Goal: Complete application form: Complete application form

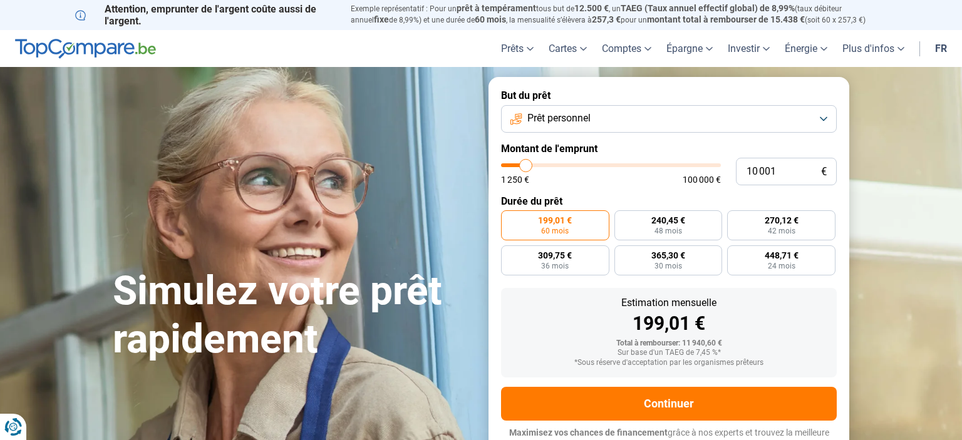
click at [833, 115] on button "Prêt personnel" at bounding box center [669, 119] width 336 height 28
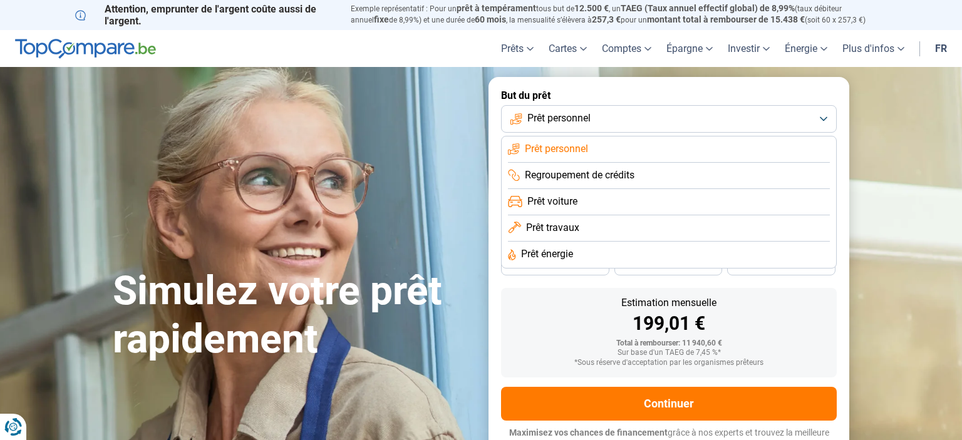
click at [831, 116] on button "Prêt personnel" at bounding box center [669, 119] width 336 height 28
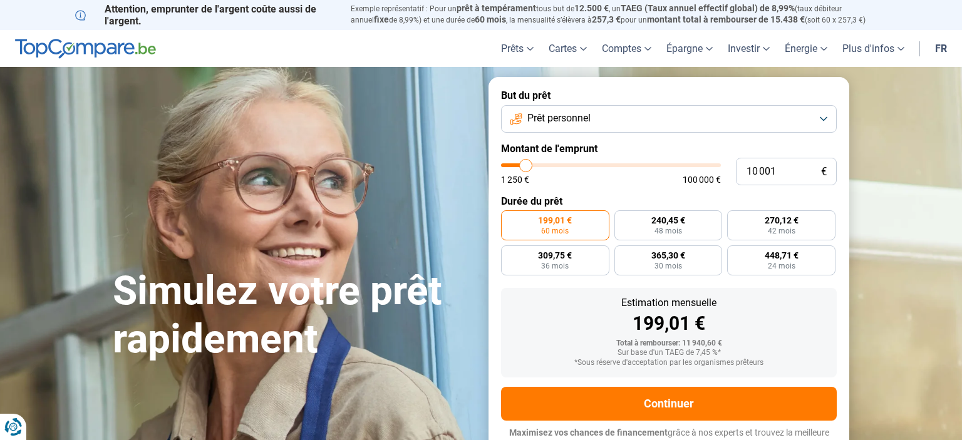
click at [831, 116] on button "Prêt personnel" at bounding box center [669, 119] width 336 height 28
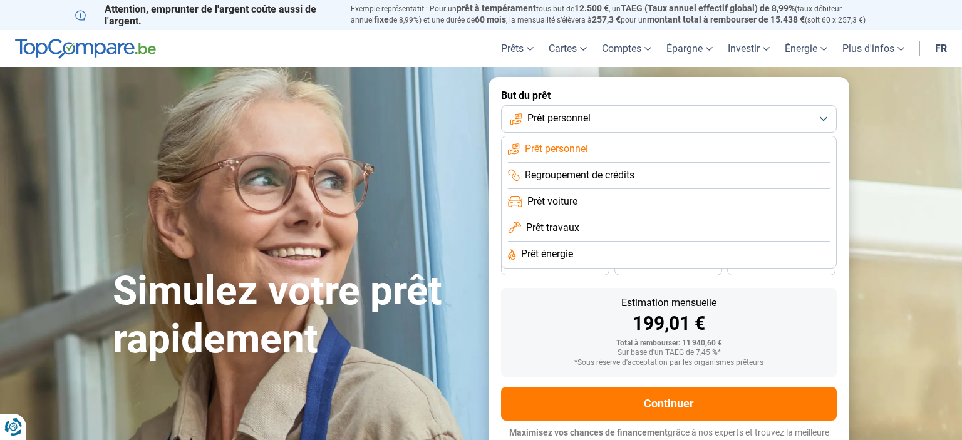
click at [829, 115] on button "Prêt personnel" at bounding box center [669, 119] width 336 height 28
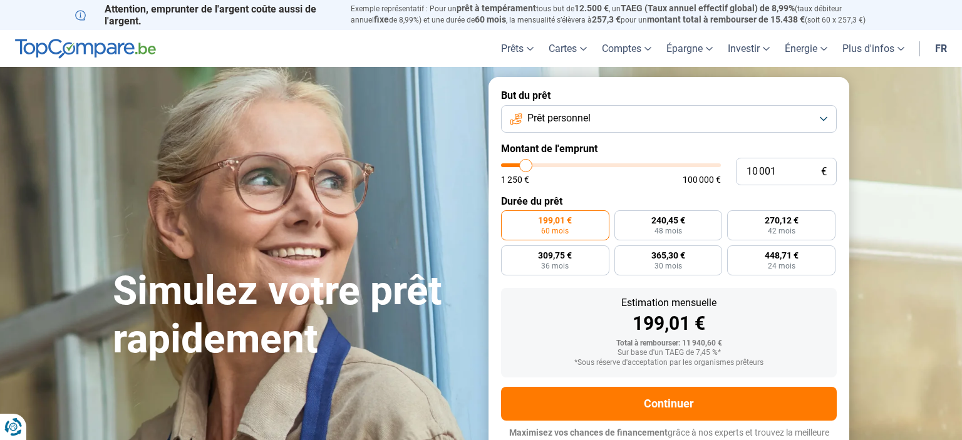
type input "9 000"
type input "9000"
type input "9 750"
type input "9750"
type input "10 750"
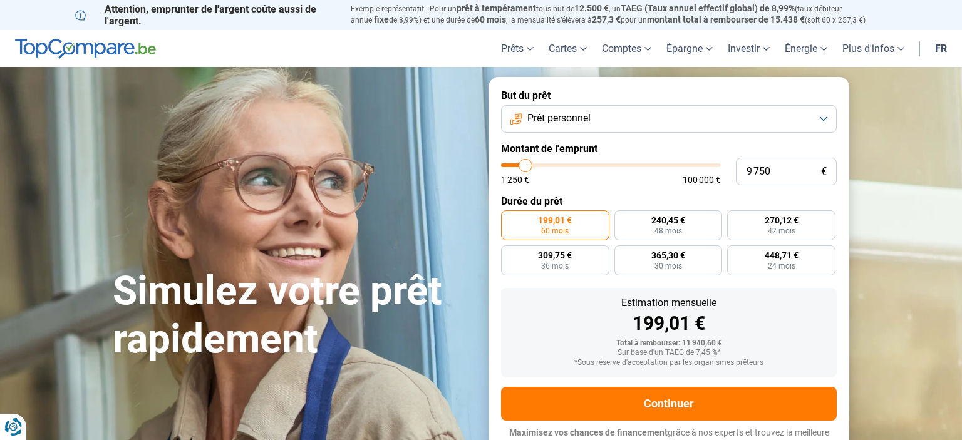
type input "10750"
type input "12 250"
type input "12250"
type input "16 500"
type input "16500"
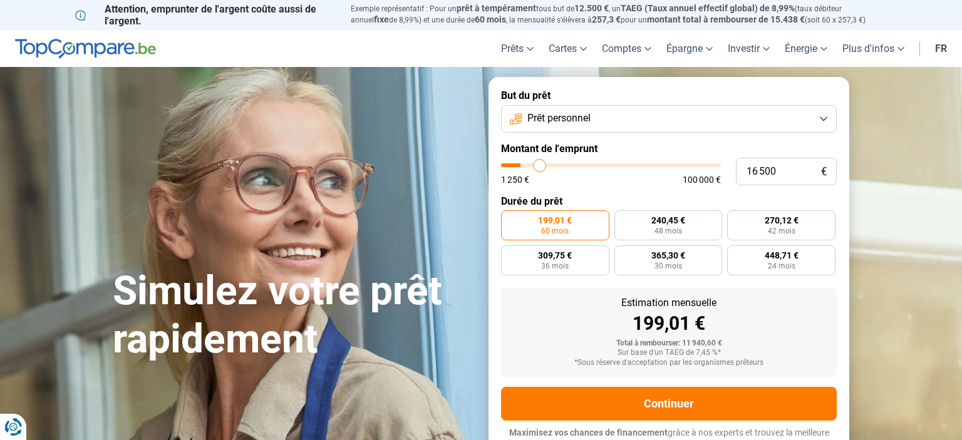
type input "22 500"
type input "22500"
type input "33 750"
type input "33750"
type input "40 500"
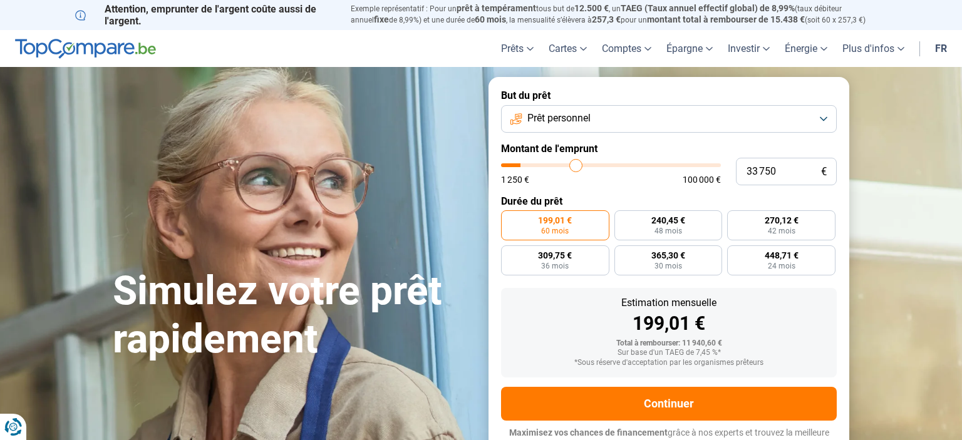
type input "40500"
type input "46 250"
type input "46250"
type input "50 250"
type input "50250"
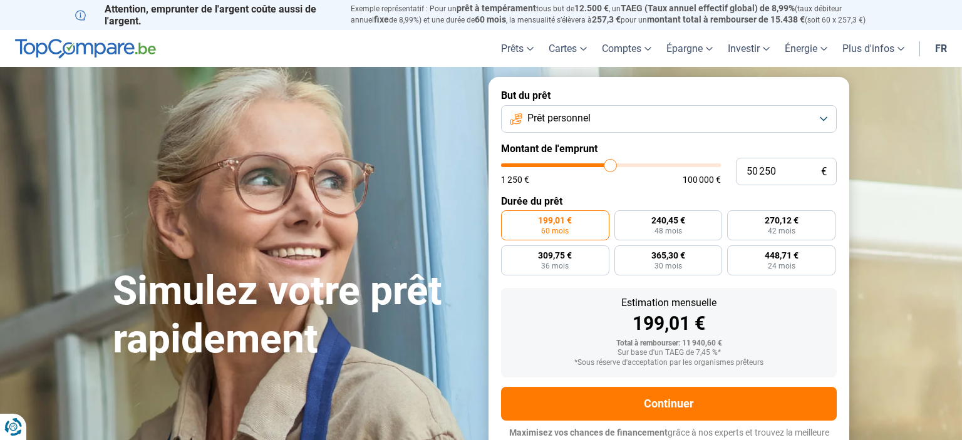
type input "53 000"
type input "53000"
type input "55 750"
type input "55750"
type input "58 250"
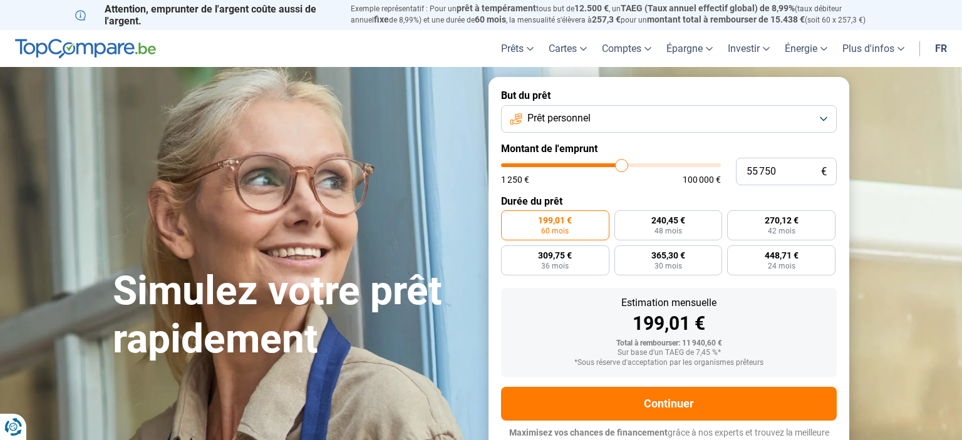
type input "58250"
type input "61 500"
type input "61500"
type input "65 750"
type input "65750"
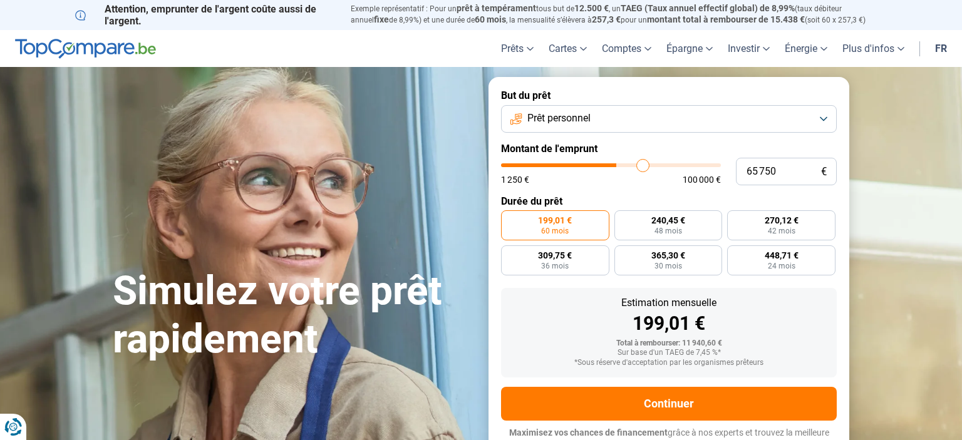
type input "74 250"
type input "74250"
type input "80 000"
type input "80000"
type input "84 250"
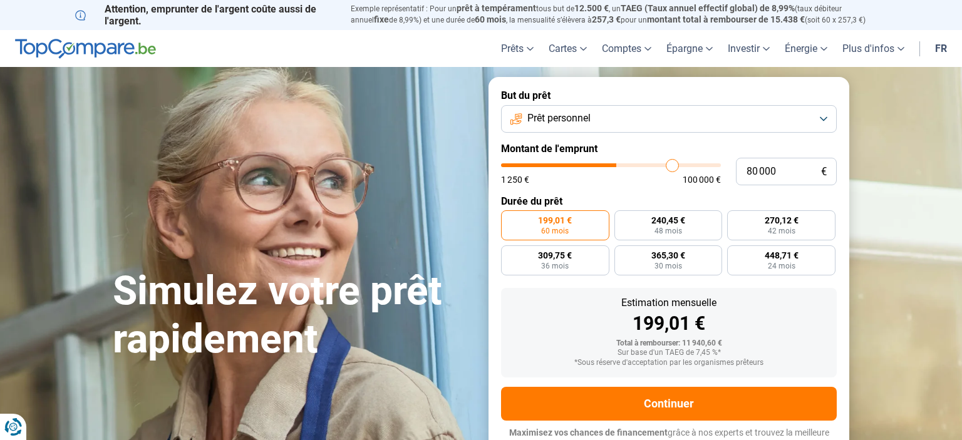
type input "84250"
type input "86 750"
type input "86750"
type input "88 250"
type input "88250"
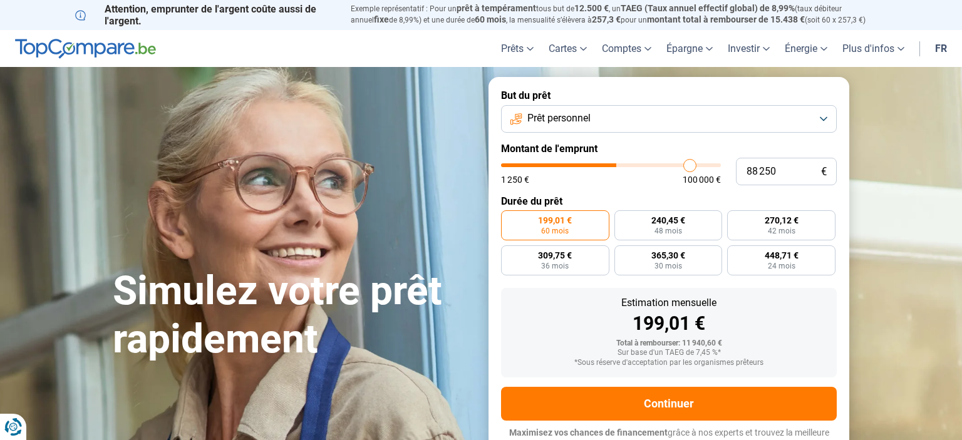
type input "89 500"
type input "89500"
type input "90 500"
type input "90500"
type input "91 250"
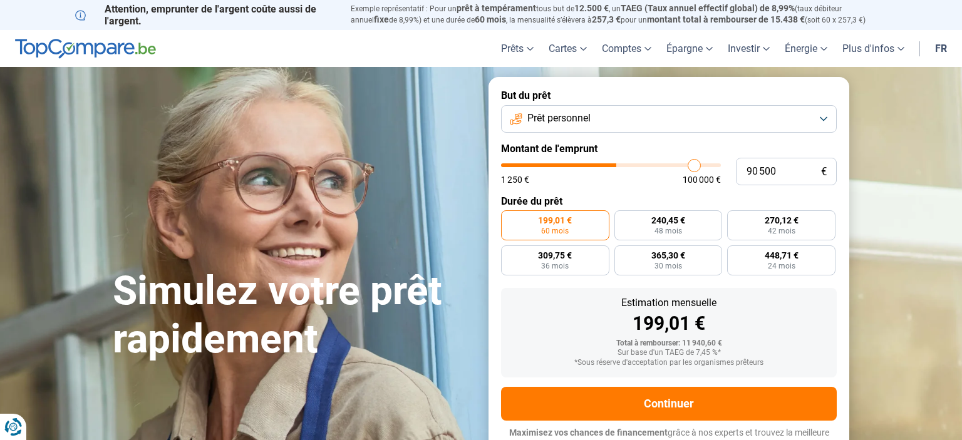
type input "91250"
type input "91 750"
type input "91750"
type input "92 250"
type input "92250"
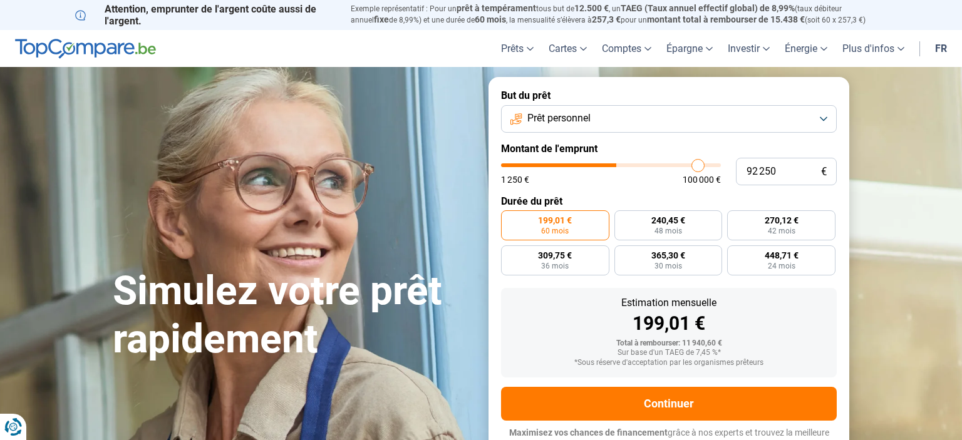
type input "93 500"
type input "93500"
type input "95 000"
type input "95000"
type input "97 750"
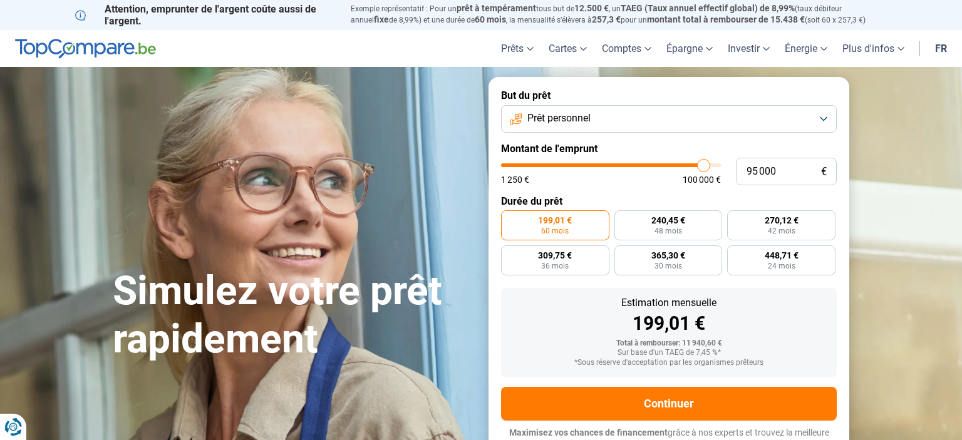
type input "97750"
type input "100 000"
drag, startPoint x: 524, startPoint y: 169, endPoint x: 734, endPoint y: 183, distance: 210.2
type input "100000"
click at [721, 167] on input "range" at bounding box center [611, 165] width 220 height 4
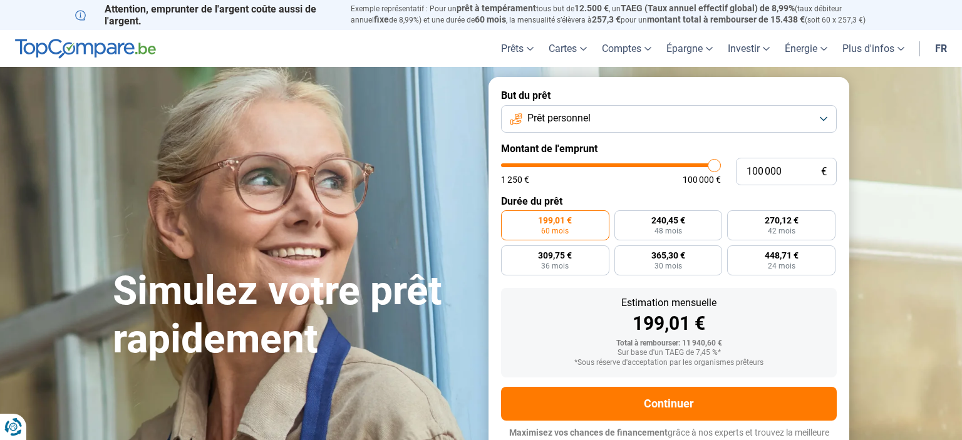
radio input "false"
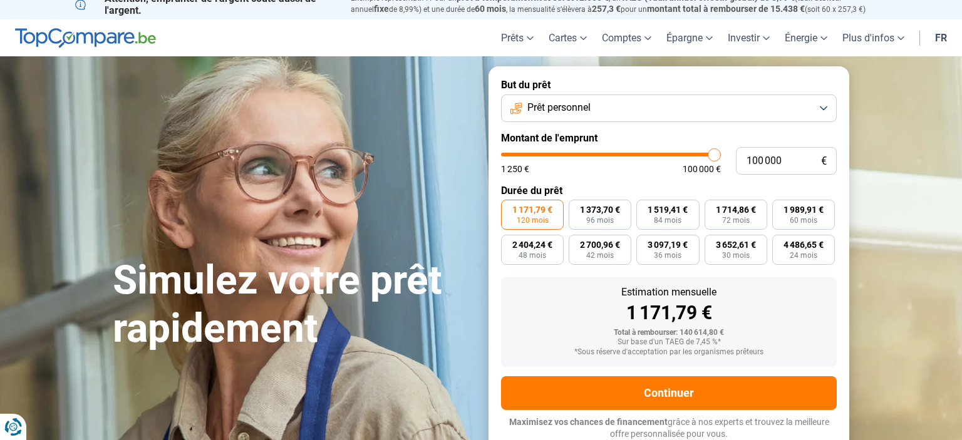
scroll to position [11, 0]
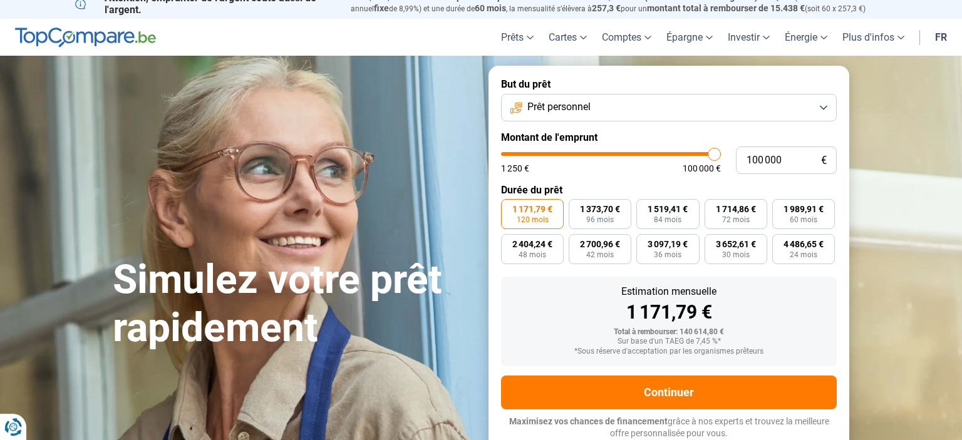
click at [522, 216] on span "120 mois" at bounding box center [533, 220] width 32 height 8
click at [509, 207] on input "1 171,79 € 120 mois" at bounding box center [505, 203] width 8 height 8
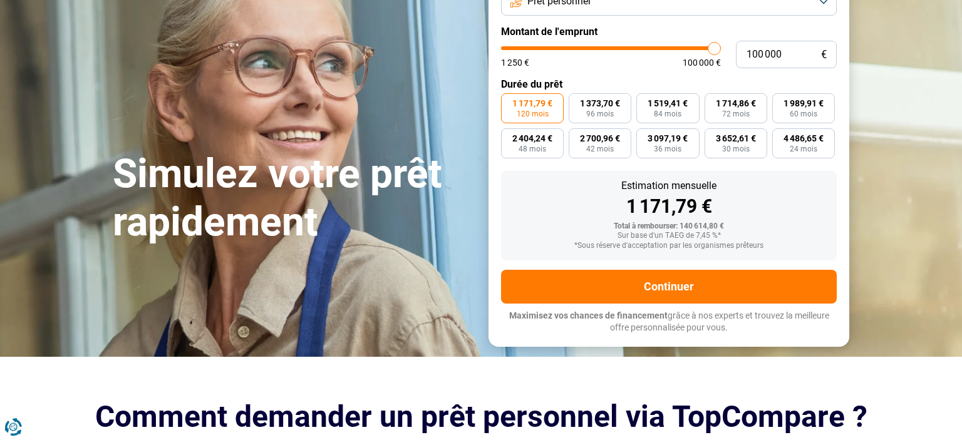
scroll to position [143, 0]
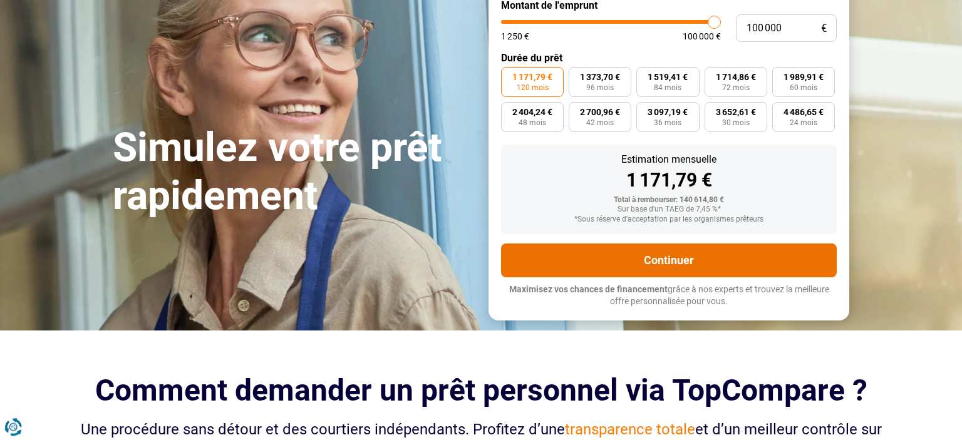
click at [670, 263] on button "Continuer" at bounding box center [669, 261] width 336 height 34
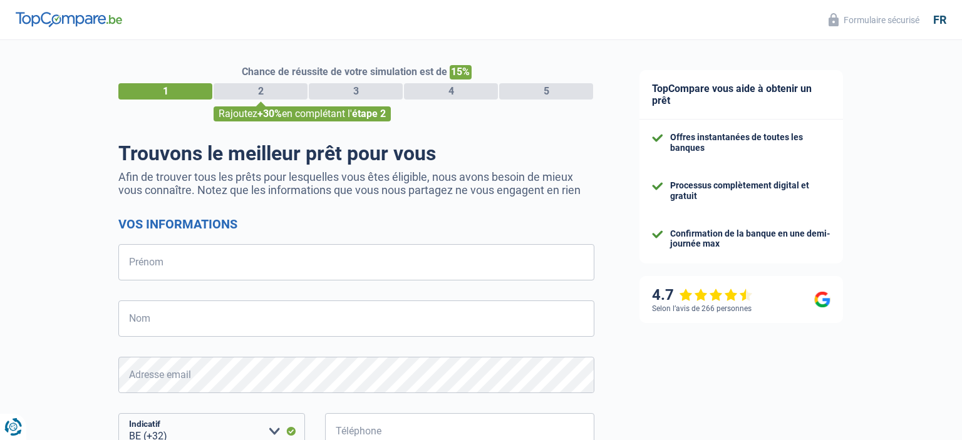
select select "32"
